Goal: Task Accomplishment & Management: Manage account settings

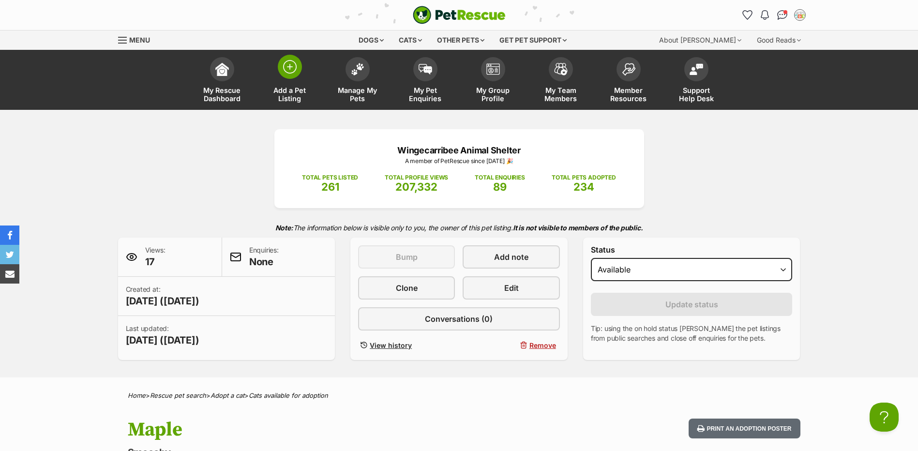
click at [301, 63] on span at bounding box center [290, 67] width 24 height 24
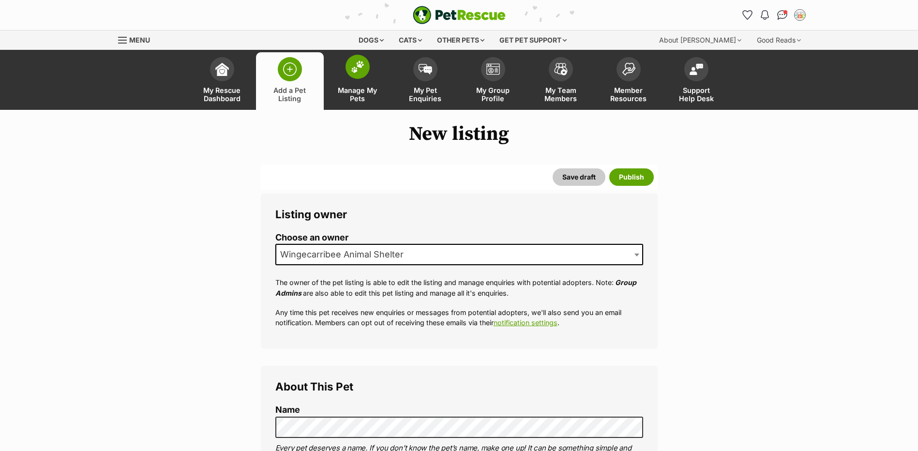
click at [350, 80] on link "Manage My Pets" at bounding box center [358, 81] width 68 height 58
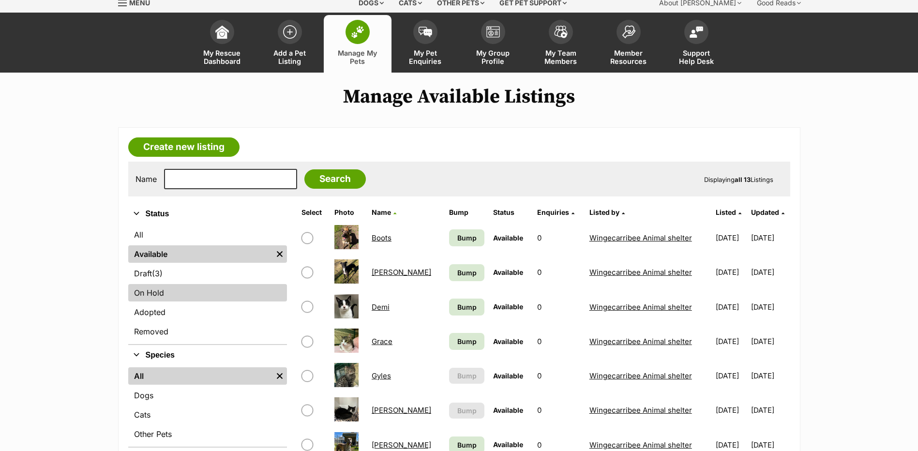
scroll to position [48, 0]
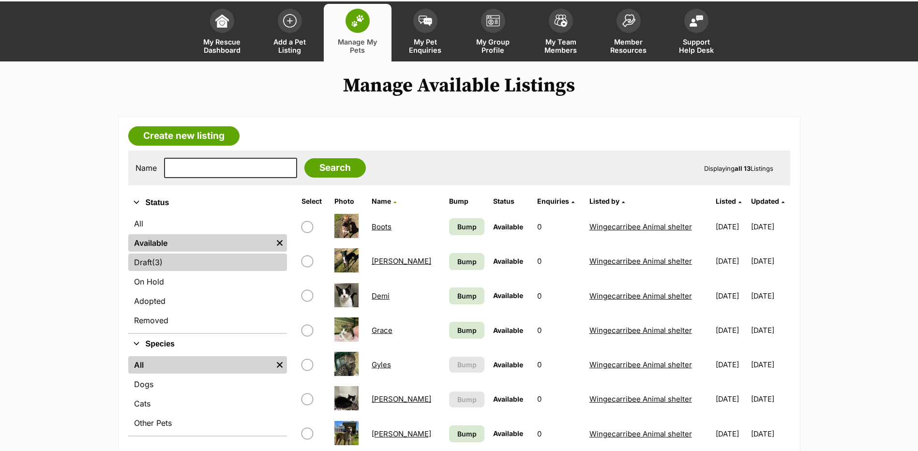
click at [161, 259] on span "(3)" at bounding box center [157, 262] width 11 height 12
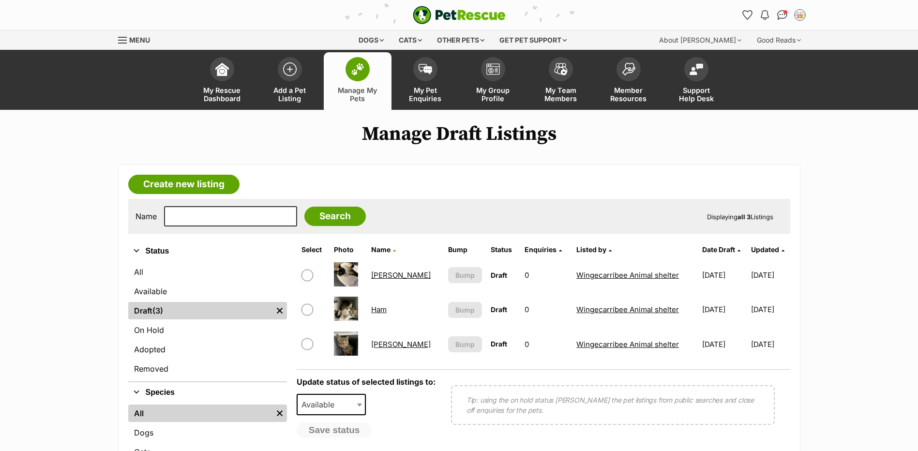
click at [309, 275] on input "checkbox" at bounding box center [307, 275] width 12 height 12
checkbox input "true"
drag, startPoint x: 375, startPoint y: 273, endPoint x: 377, endPoint y: 282, distance: 8.4
click at [375, 274] on td "[PERSON_NAME]" at bounding box center [405, 274] width 76 height 33
click at [391, 277] on link "[PERSON_NAME]" at bounding box center [401, 274] width 60 height 9
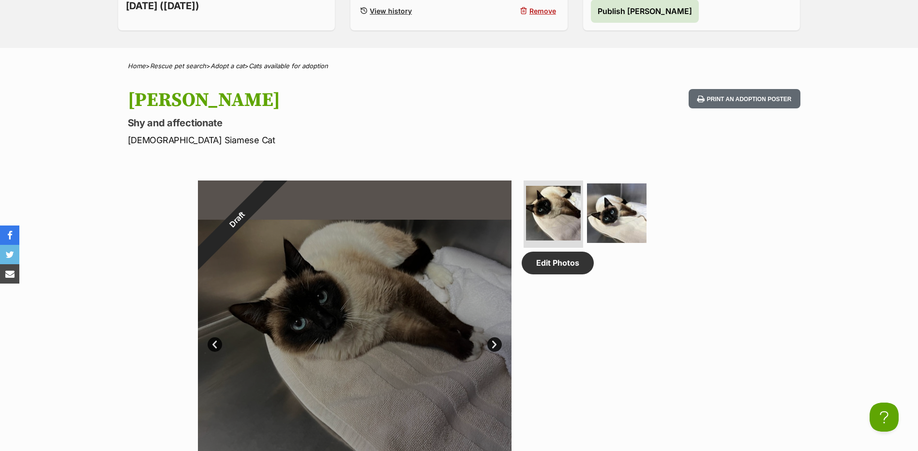
scroll to position [387, 0]
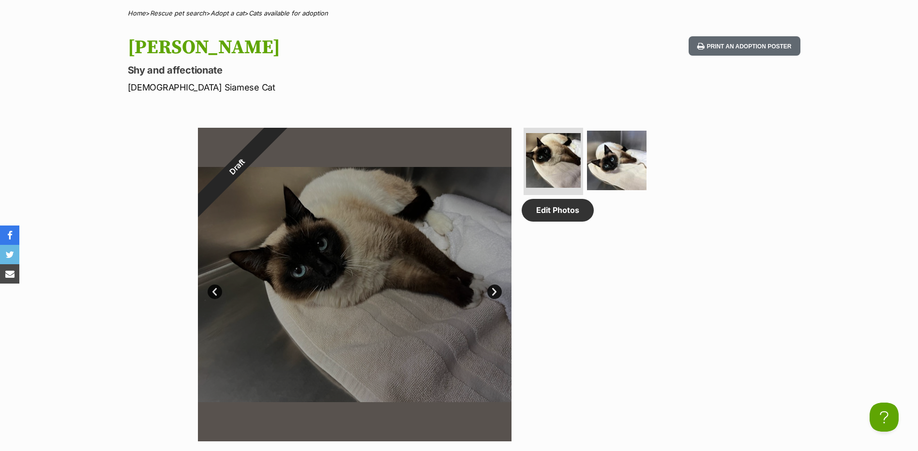
click at [498, 293] on link "Next" at bounding box center [494, 291] width 15 height 15
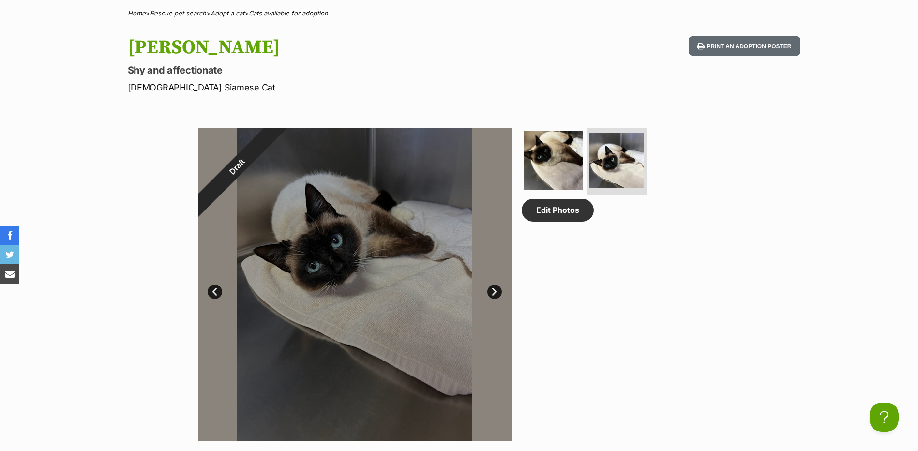
click at [210, 291] on link "Prev" at bounding box center [215, 291] width 15 height 15
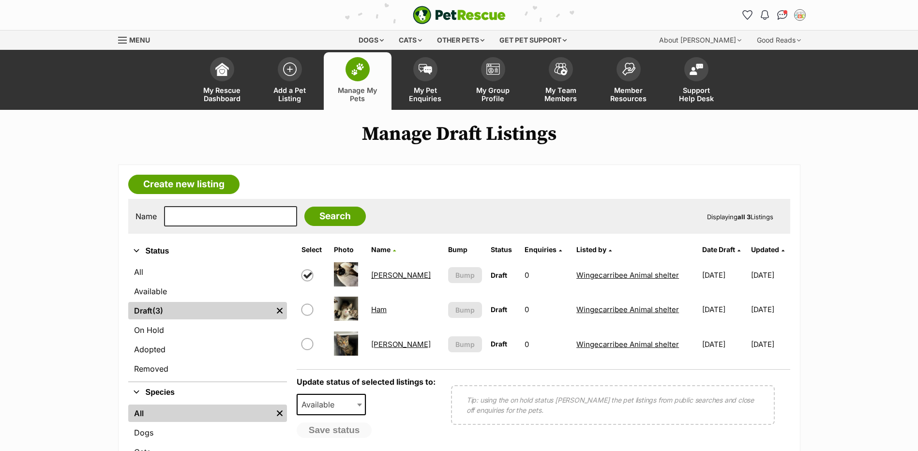
click at [309, 277] on input "checkbox" at bounding box center [307, 275] width 12 height 12
checkbox input "false"
click at [388, 347] on link "Julien" at bounding box center [401, 344] width 60 height 9
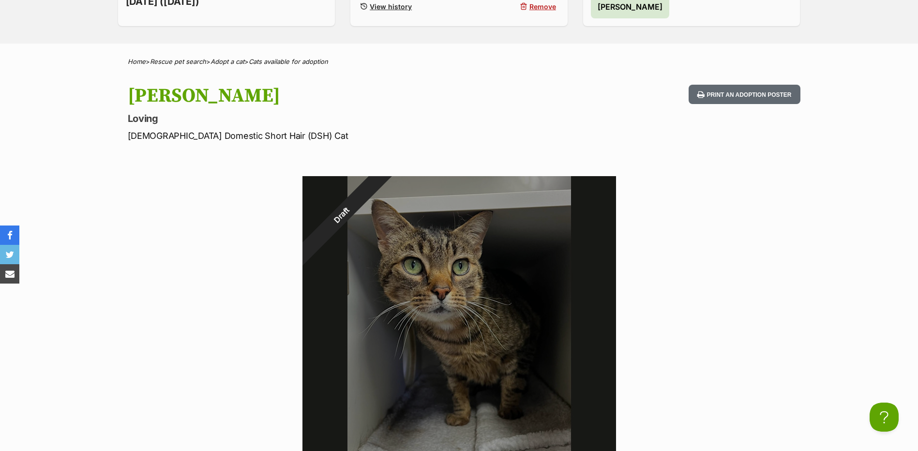
scroll to position [242, 0]
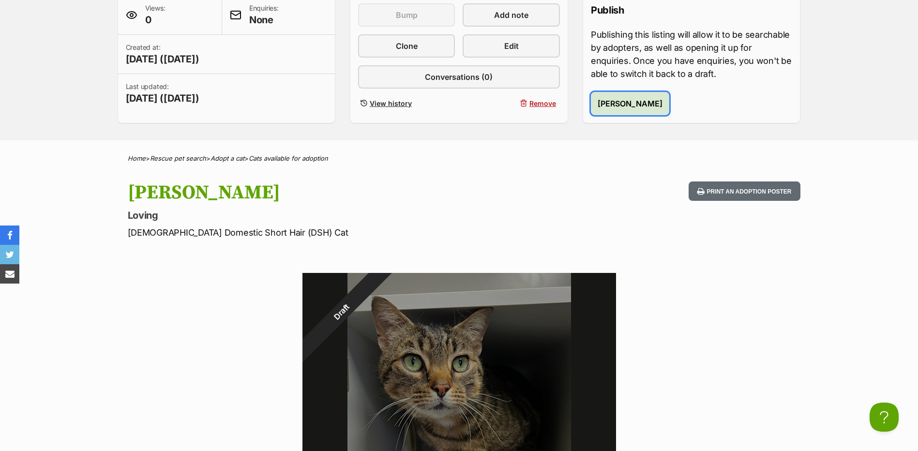
click at [630, 105] on span "Publish Julien" at bounding box center [629, 104] width 65 height 12
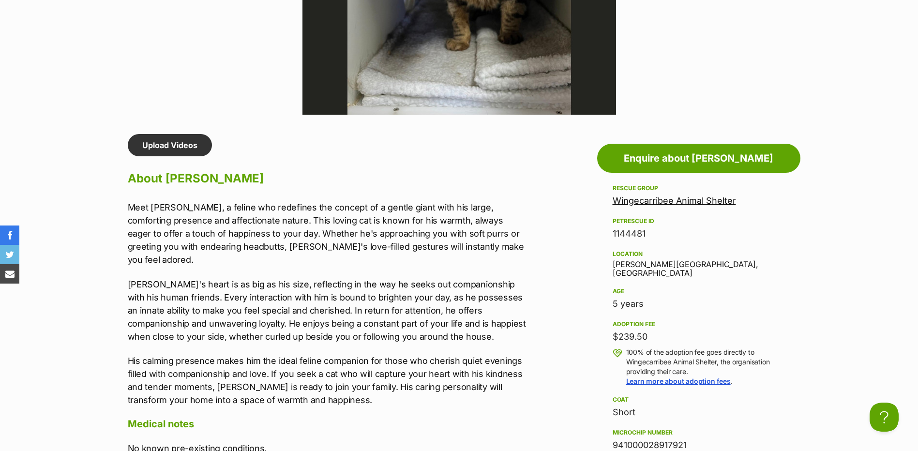
scroll to position [726, 0]
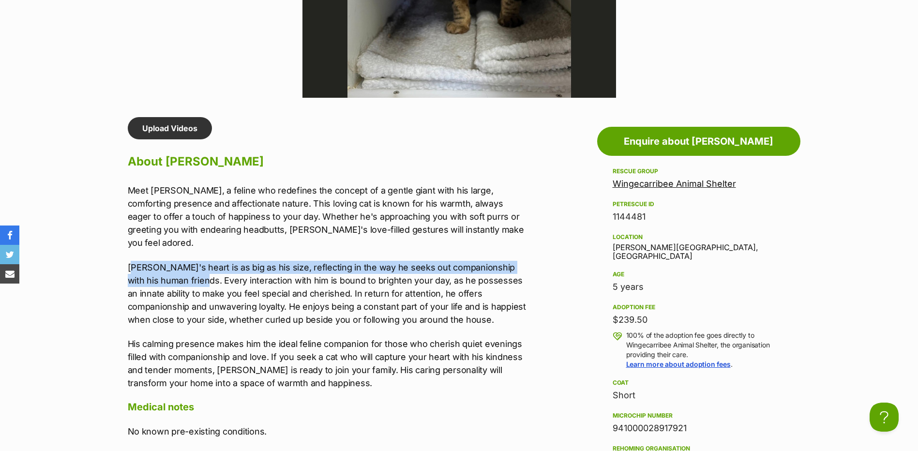
drag, startPoint x: 133, startPoint y: 255, endPoint x: 173, endPoint y: 265, distance: 41.3
click at [173, 265] on p "Julien's heart is as big as his size, reflecting in the way he seeks out compan…" at bounding box center [328, 293] width 400 height 65
drag, startPoint x: 173, startPoint y: 265, endPoint x: 149, endPoint y: 256, distance: 24.8
click at [149, 261] on p "Julien's heart is as big as his size, reflecting in the way he seeks out compan…" at bounding box center [328, 293] width 400 height 65
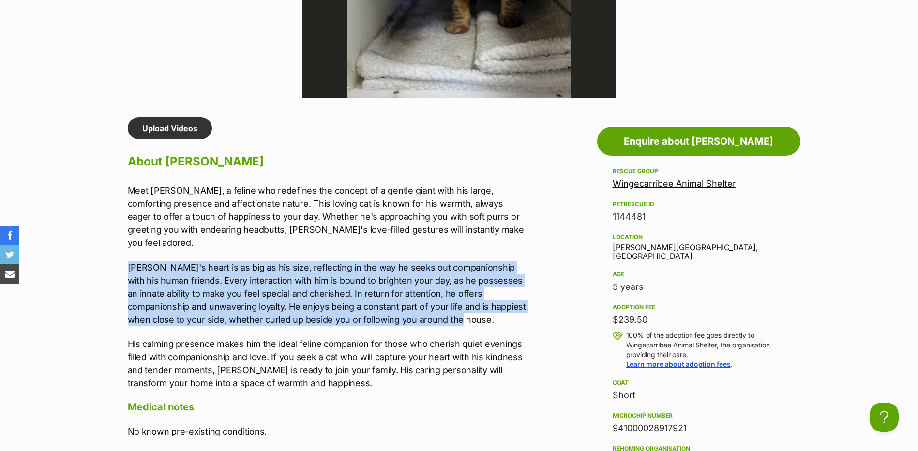
drag, startPoint x: 124, startPoint y: 253, endPoint x: 413, endPoint y: 311, distance: 294.1
click at [413, 311] on div "Upload Videos About Julien Meet Julien, a feline who redefines the concept of a…" at bounding box center [322, 412] width 409 height 591
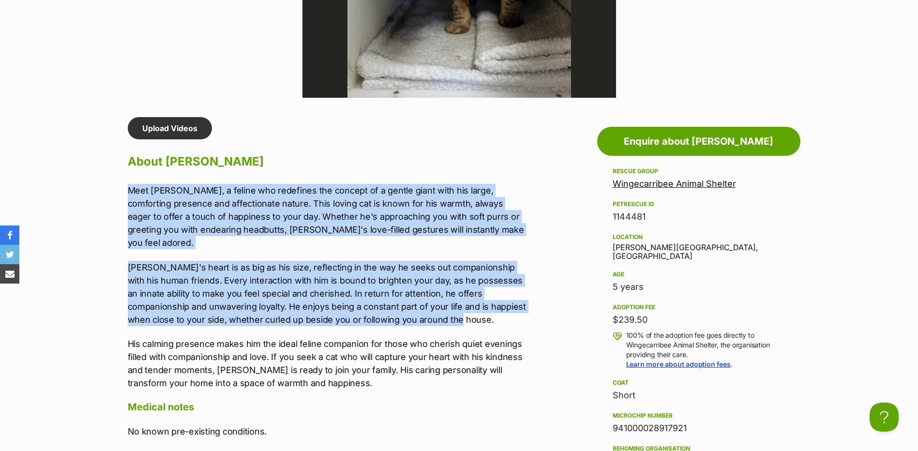
drag, startPoint x: 132, startPoint y: 196, endPoint x: 436, endPoint y: 304, distance: 322.7
click at [436, 304] on div "Upload Videos About Julien Meet Julien, a feline who redefines the concept of a…" at bounding box center [322, 412] width 409 height 591
copy div "Meet Julien, a feline who redefines the concept of a gentle giant with his larg…"
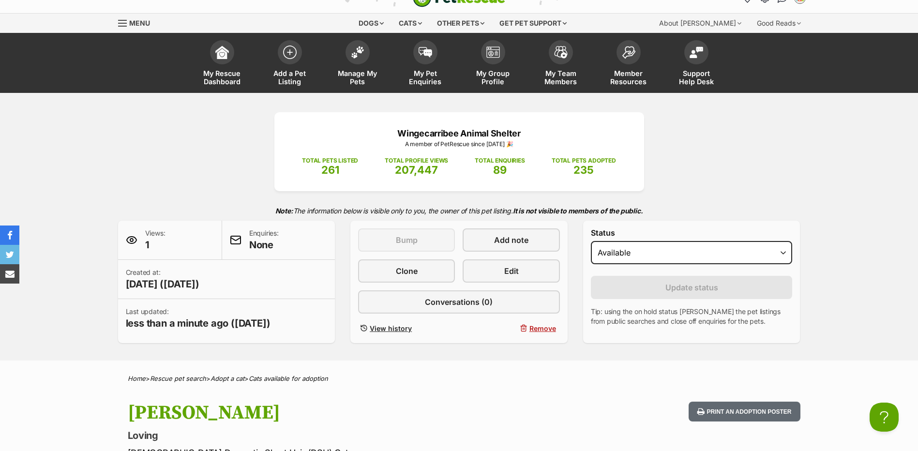
scroll to position [0, 0]
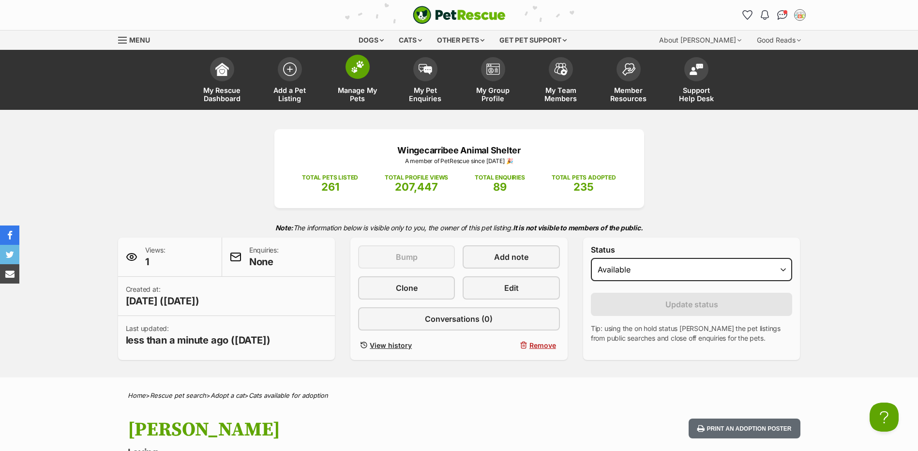
click at [378, 76] on link "Manage My Pets" at bounding box center [358, 81] width 68 height 58
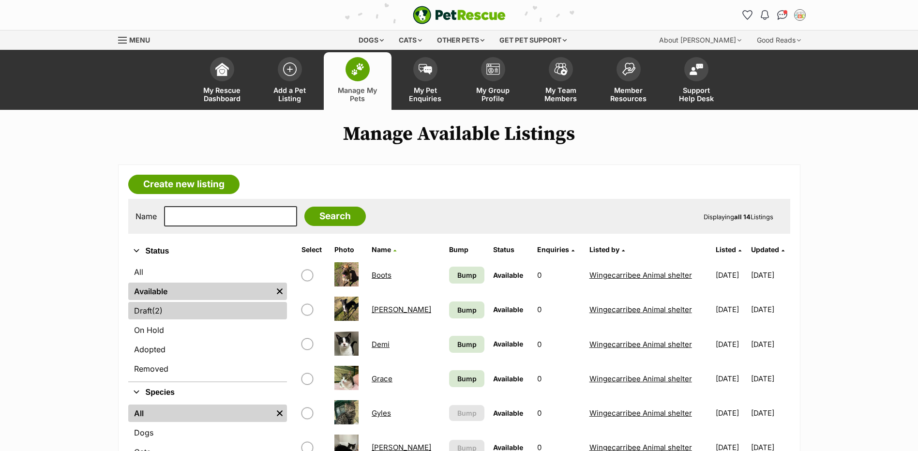
click at [178, 308] on link "Draft (2) Items" at bounding box center [207, 310] width 159 height 17
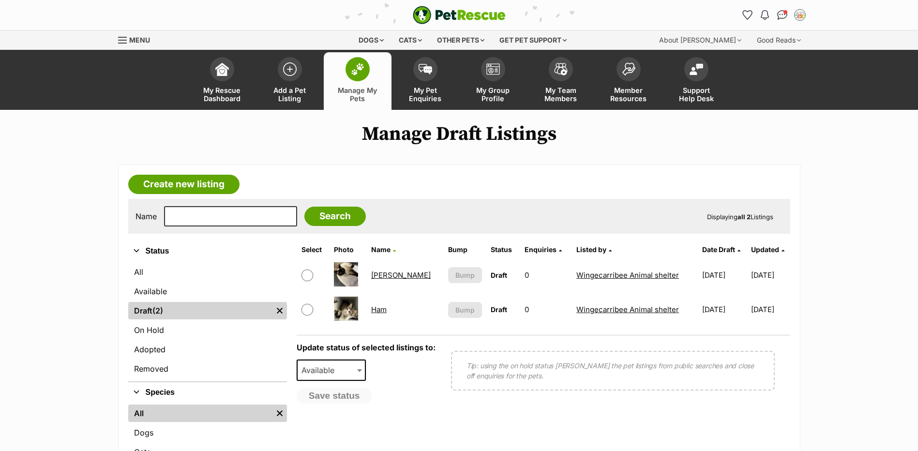
click at [380, 275] on link "[PERSON_NAME]" at bounding box center [401, 274] width 60 height 9
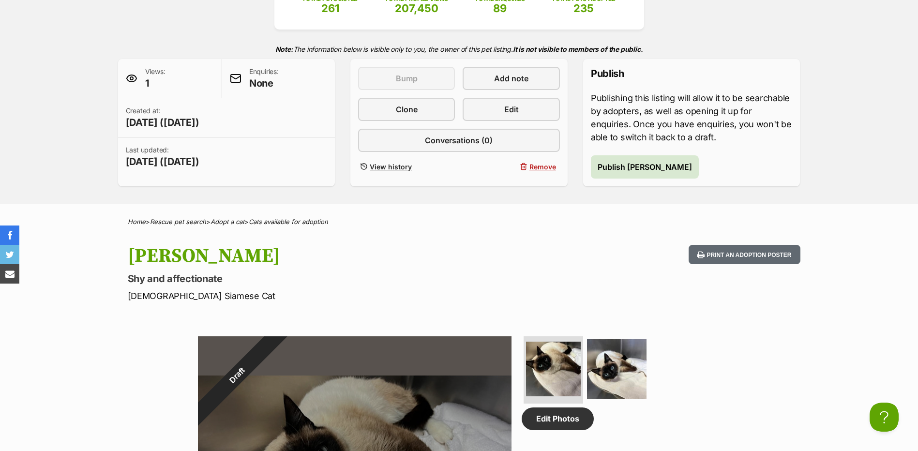
scroll to position [97, 0]
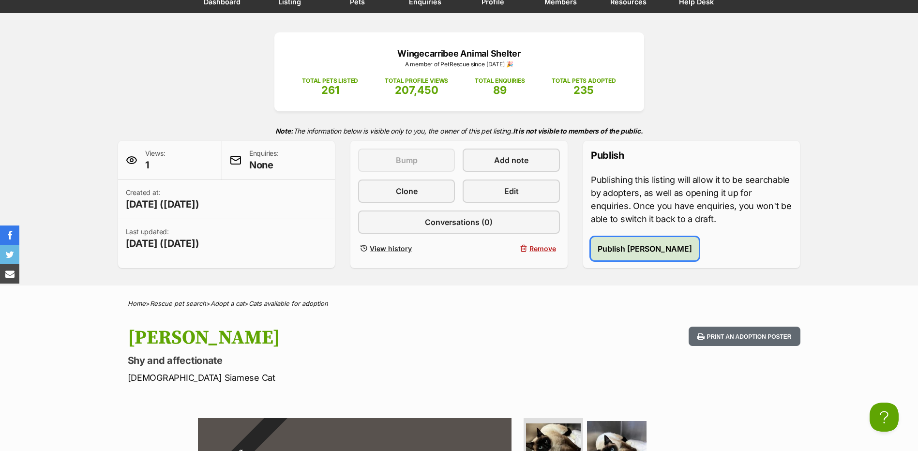
click at [601, 249] on span "Publish Fred" at bounding box center [644, 249] width 94 height 12
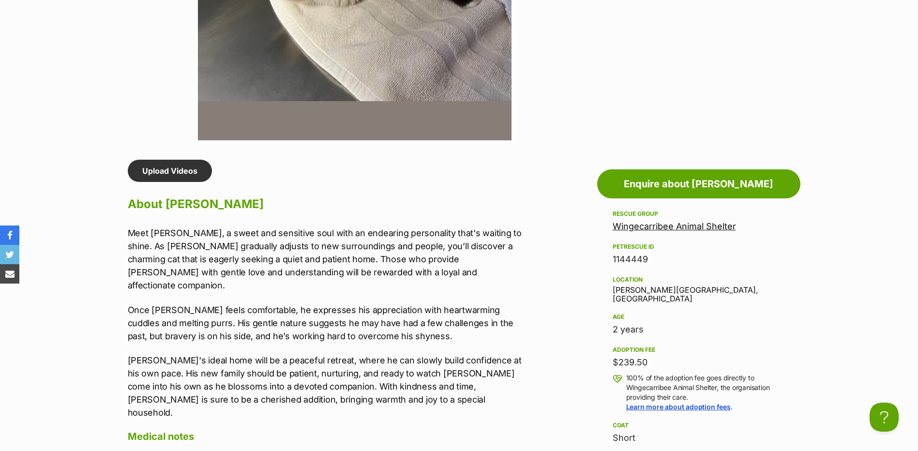
scroll to position [726, 0]
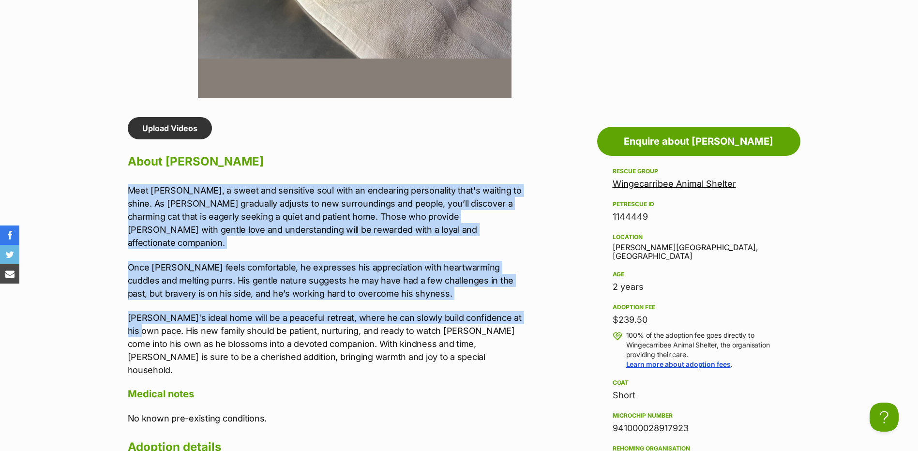
drag, startPoint x: 87, startPoint y: 191, endPoint x: 523, endPoint y: 303, distance: 451.0
click at [523, 303] on section "Wingecarribee Animal Shelter A member of PetRescue since 2019 🎉 TOTAL PETS LIST…" at bounding box center [459, 234] width 918 height 1700
copy div "Meet Fred, a sweet and sensitive soul with an endearing personality that's wait…"
click at [286, 245] on div "Meet Fred, a sweet and sensitive soul with an endearing personality that's wait…" at bounding box center [328, 280] width 400 height 193
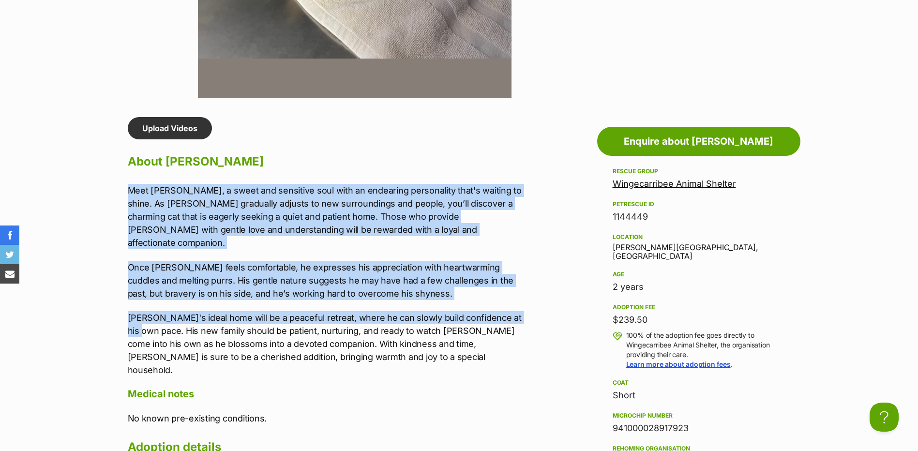
click at [289, 261] on p "Once Fred feels comfortable, he expresses his appreciation with heartwarming cu…" at bounding box center [328, 280] width 400 height 39
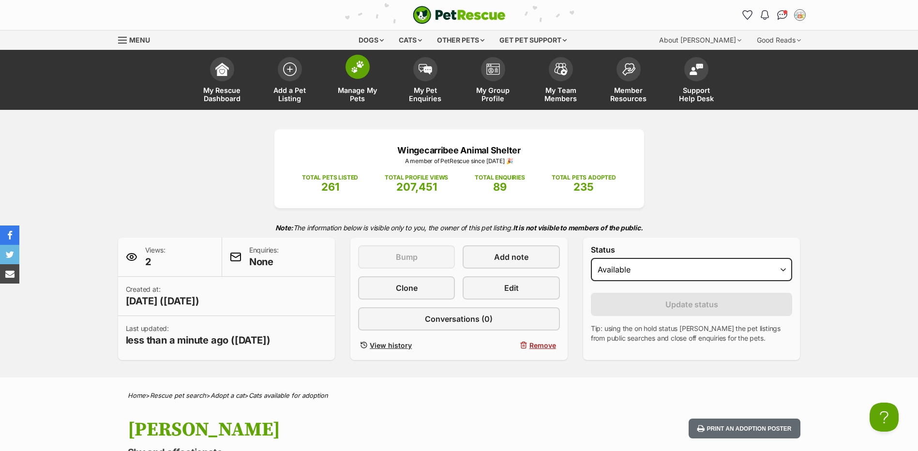
click at [352, 74] on span at bounding box center [357, 67] width 24 height 24
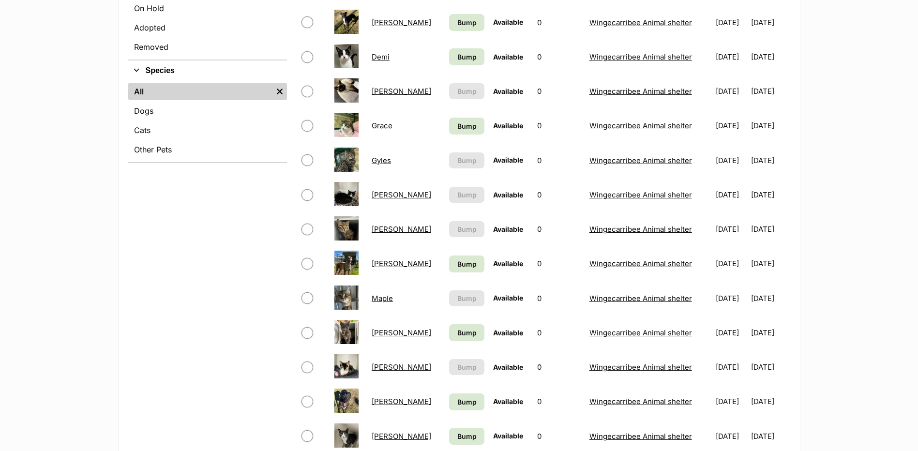
scroll to position [339, 0]
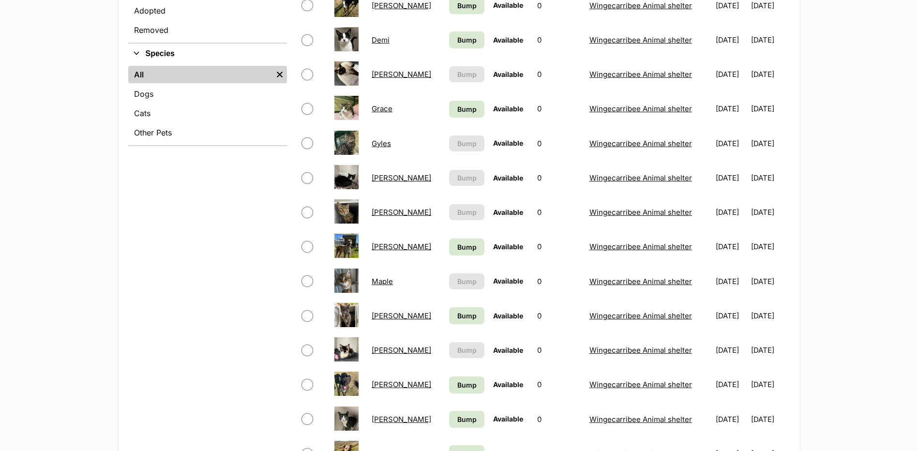
click at [382, 353] on link "Sally" at bounding box center [402, 349] width 60 height 9
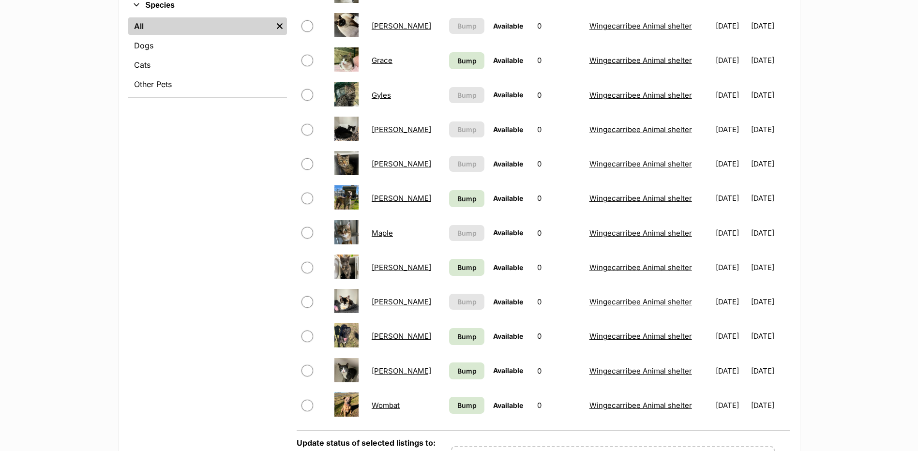
click at [389, 365] on td "Shelby" at bounding box center [406, 370] width 76 height 33
click at [389, 374] on link "Shelby" at bounding box center [402, 370] width 60 height 9
click at [385, 117] on td "Jasmine" at bounding box center [406, 129] width 76 height 33
click at [382, 129] on link "Jasmine" at bounding box center [402, 129] width 60 height 9
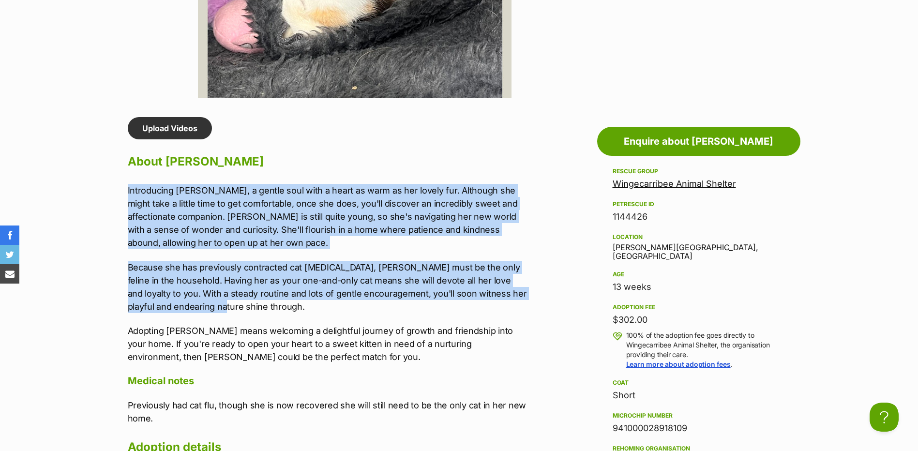
drag, startPoint x: 127, startPoint y: 189, endPoint x: 219, endPoint y: 310, distance: 152.2
click at [219, 310] on div "Upload Videos About [PERSON_NAME] Introducing [PERSON_NAME], a gentle soul with…" at bounding box center [322, 406] width 409 height 578
copy div "Introducing [PERSON_NAME], a gentle soul with a heart as warm as her lovely fur…"
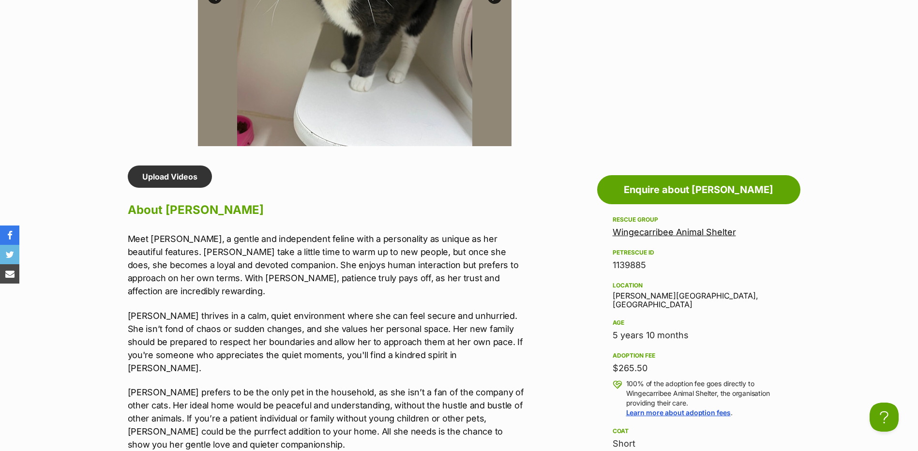
scroll to position [774, 0]
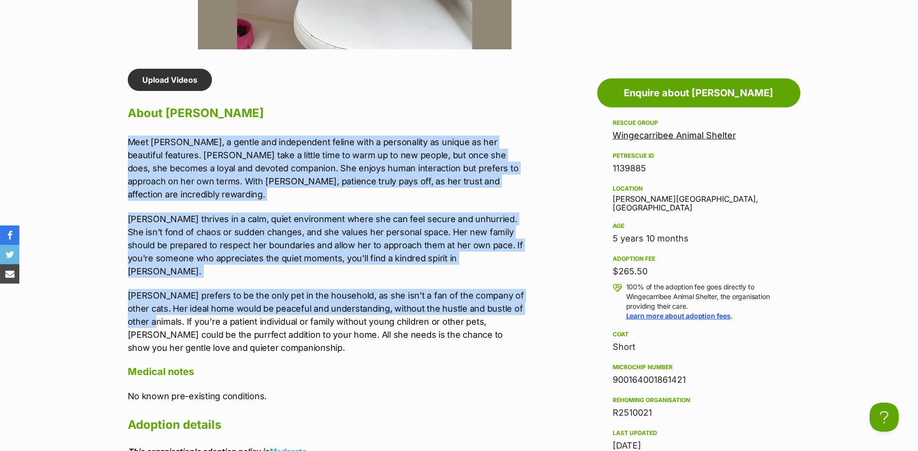
drag, startPoint x: 124, startPoint y: 137, endPoint x: 161, endPoint y: 296, distance: 163.0
click at [161, 296] on div "Upload Videos About Shelby Meet Shelby, a gentle and independent feline with a …" at bounding box center [322, 371] width 409 height 604
copy div "Meet Shelby, a gentle and independent feline with a personality as unique as he…"
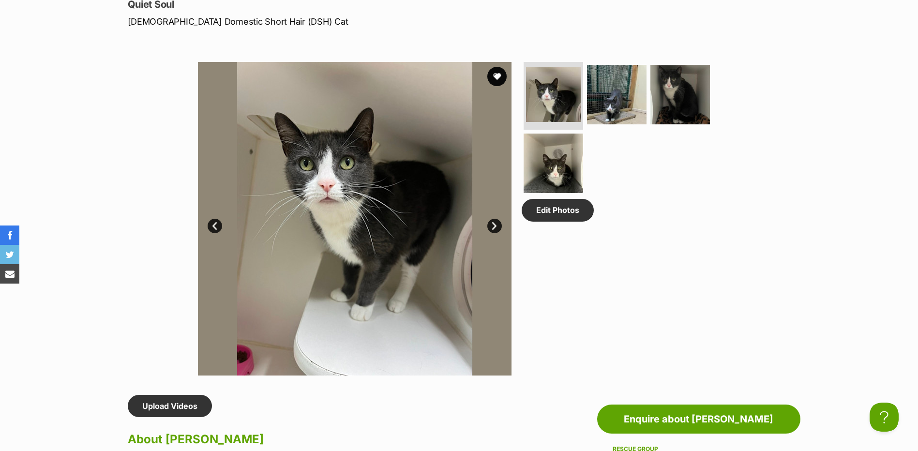
scroll to position [290, 0]
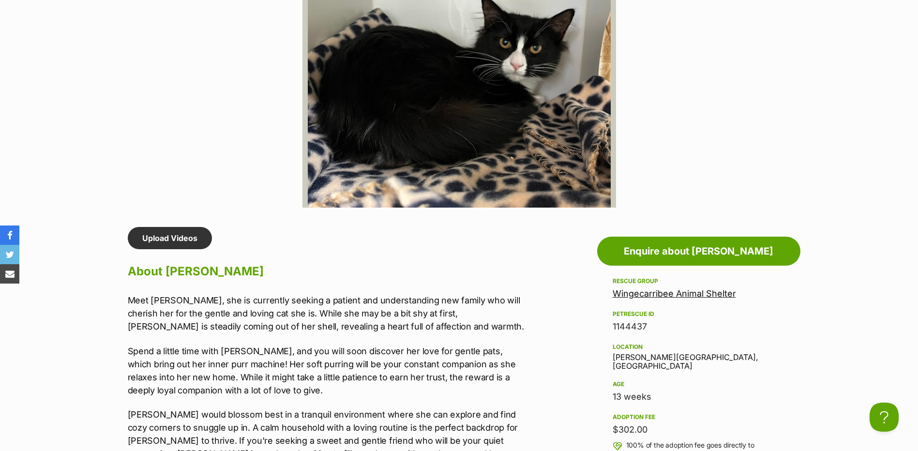
scroll to position [726, 0]
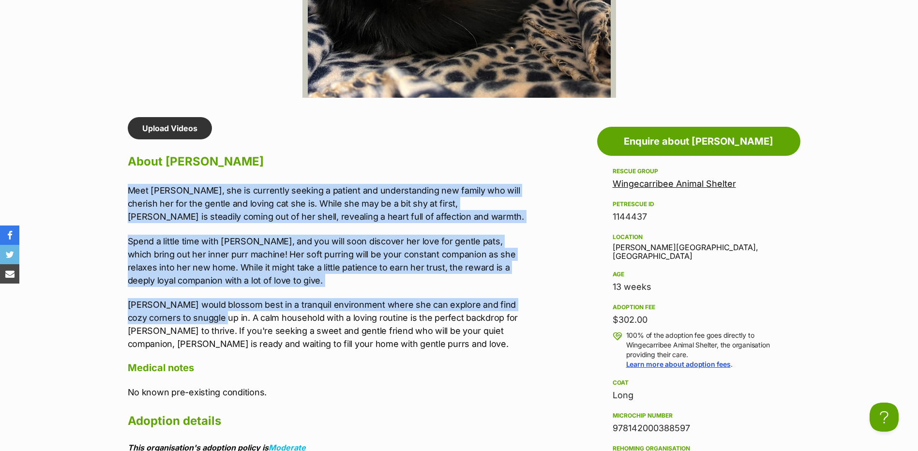
drag, startPoint x: 118, startPoint y: 184, endPoint x: 227, endPoint y: 321, distance: 175.6
click at [227, 321] on div "Upload Videos About Jasmine Meet Jasmine, she is currently seeking a patient an…" at bounding box center [322, 393] width 409 height 552
copy div "Meet Jasmine, she is currently seeking a patient and understanding new family w…"
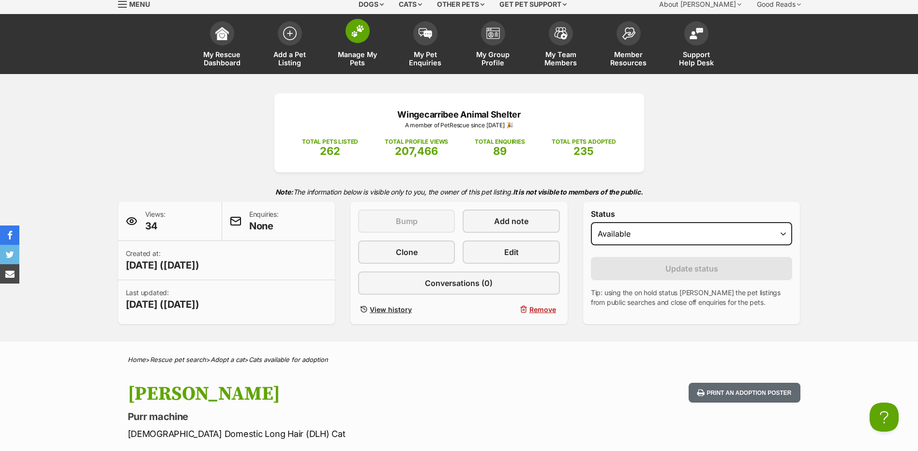
scroll to position [0, 0]
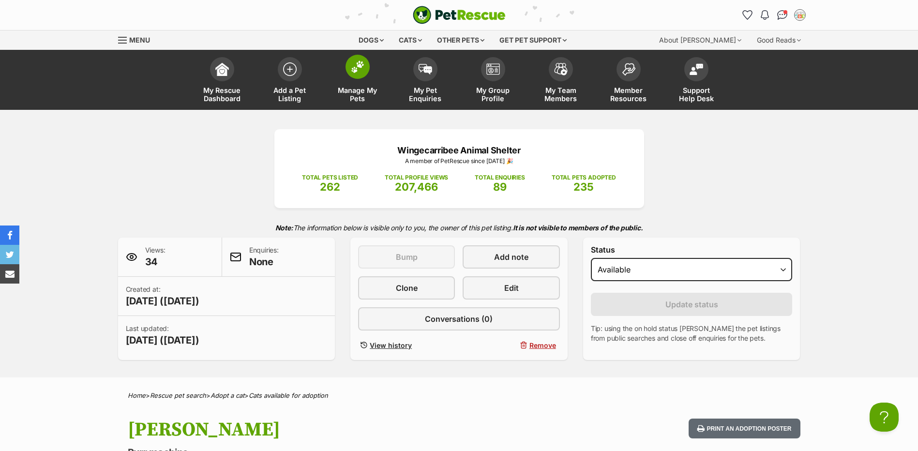
click at [362, 71] on img at bounding box center [358, 66] width 14 height 13
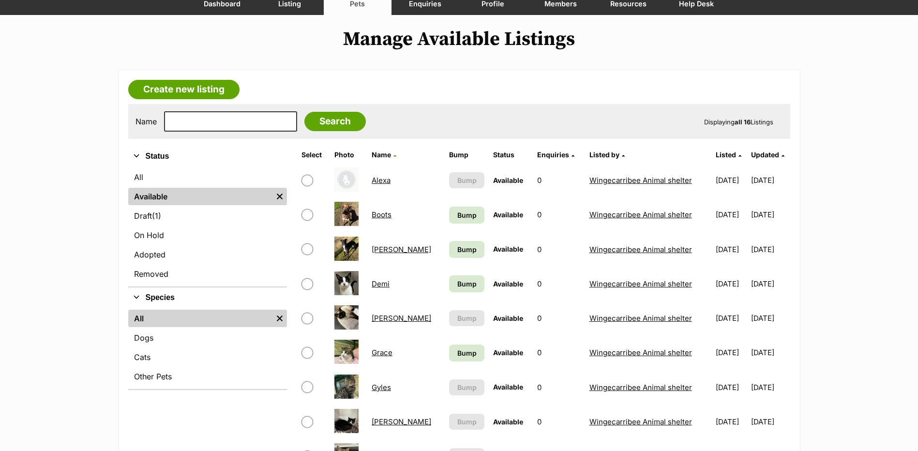
scroll to position [194, 0]
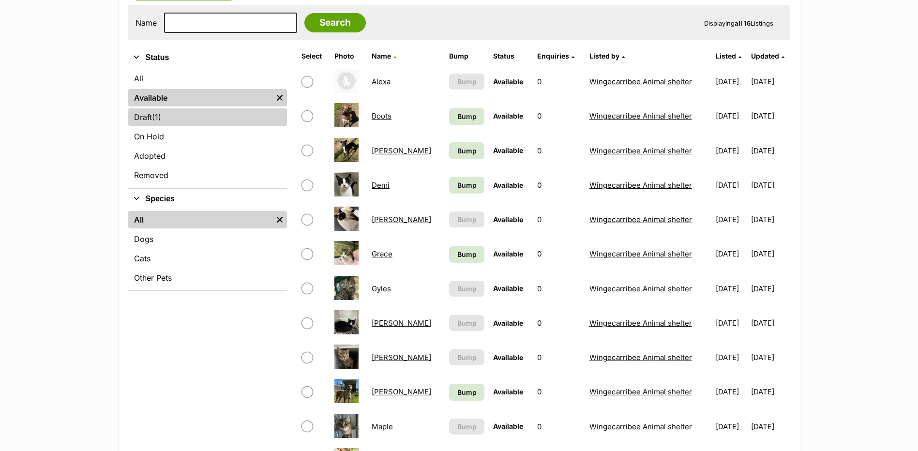
drag, startPoint x: 187, startPoint y: 107, endPoint x: 190, endPoint y: 114, distance: 7.2
click at [187, 107] on ul "All Available Remove filter Draft (1) Items On Hold Adopted Removed" at bounding box center [207, 128] width 159 height 120
click at [190, 115] on link "Draft (1) Items" at bounding box center [207, 116] width 159 height 17
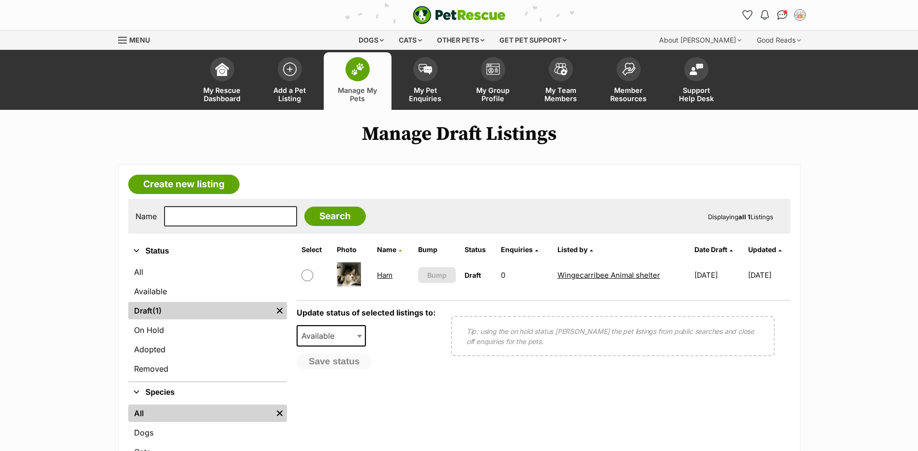
click at [384, 273] on link "Ham" at bounding box center [384, 274] width 15 height 9
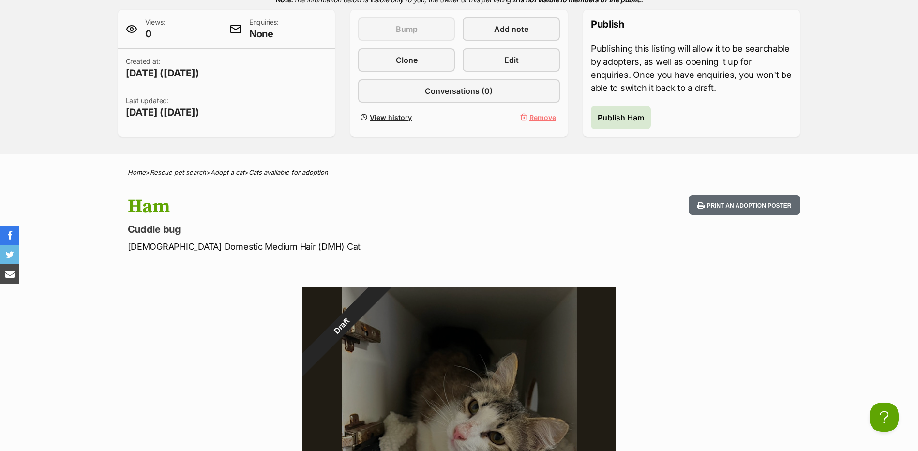
scroll to position [194, 0]
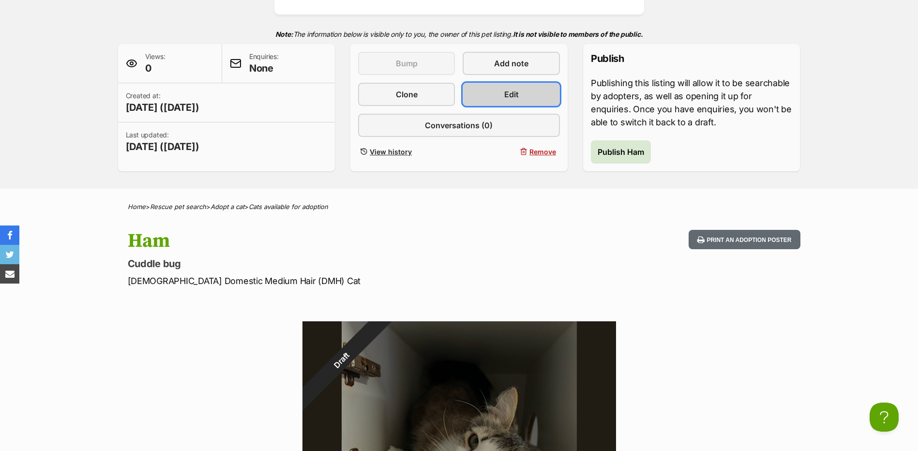
click at [527, 99] on link "Edit" at bounding box center [510, 94] width 97 height 23
